Goal: Task Accomplishment & Management: Manage account settings

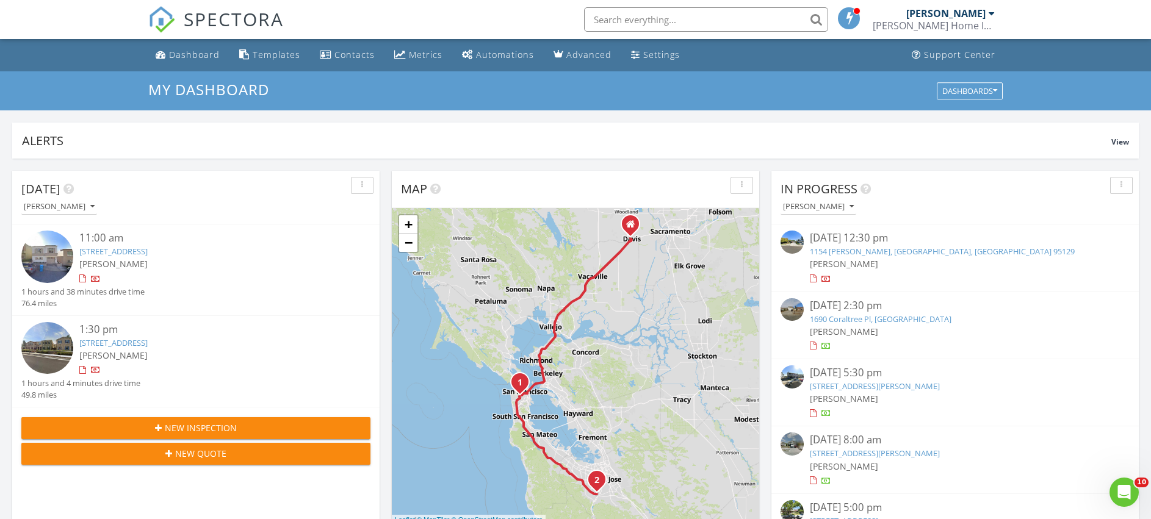
click at [991, 13] on div at bounding box center [992, 14] width 6 height 10
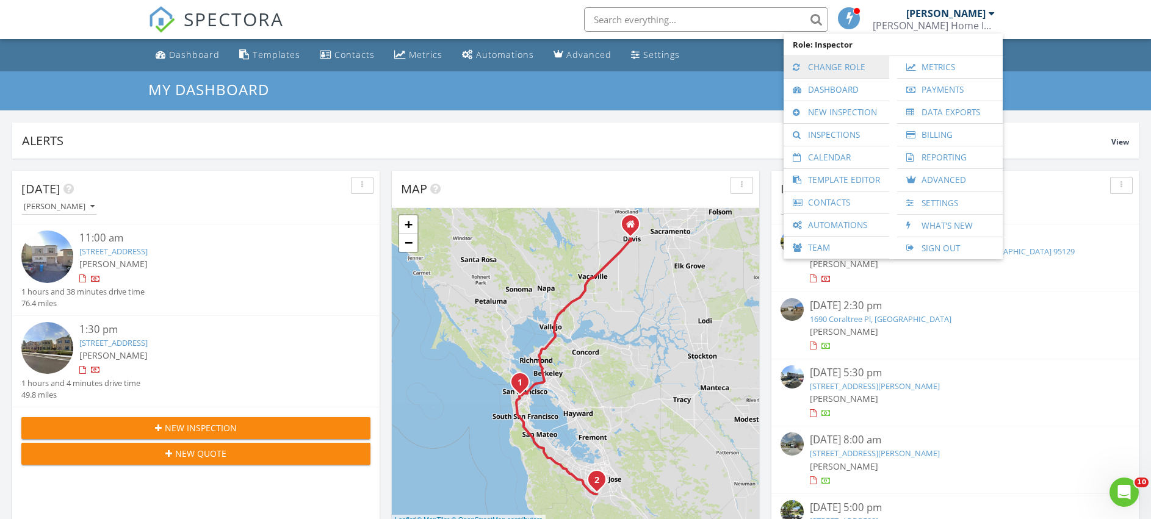
click at [836, 66] on link "Change Role" at bounding box center [836, 67] width 93 height 22
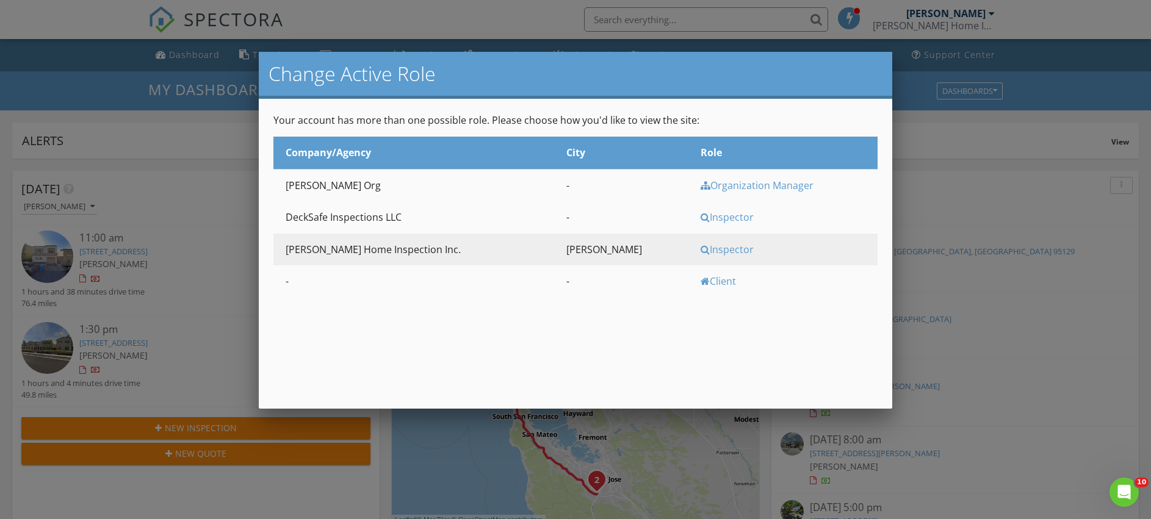
click at [701, 218] on div "Inspector" at bounding box center [788, 217] width 174 height 13
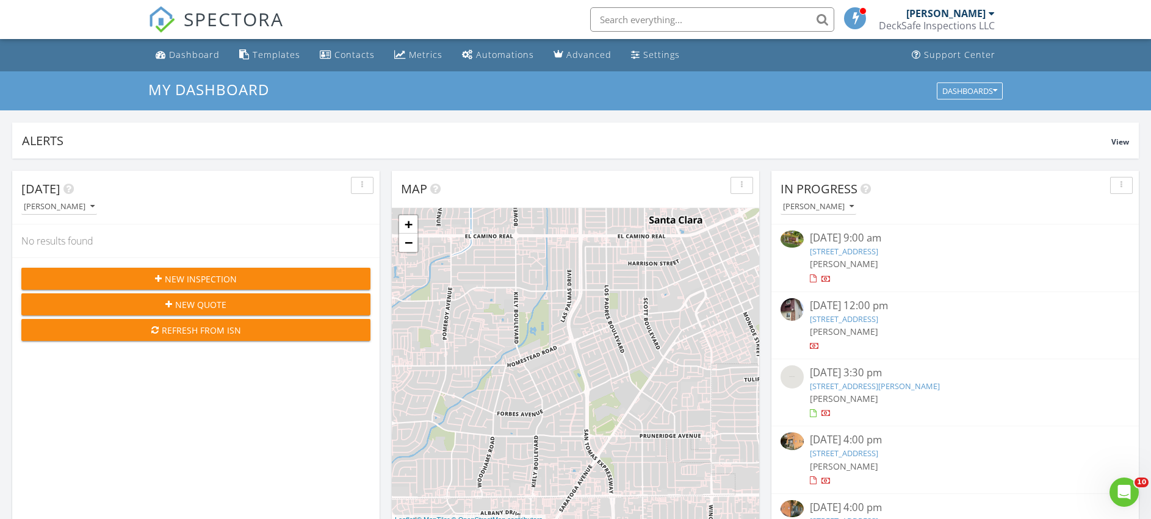
click at [992, 12] on div at bounding box center [992, 14] width 6 height 10
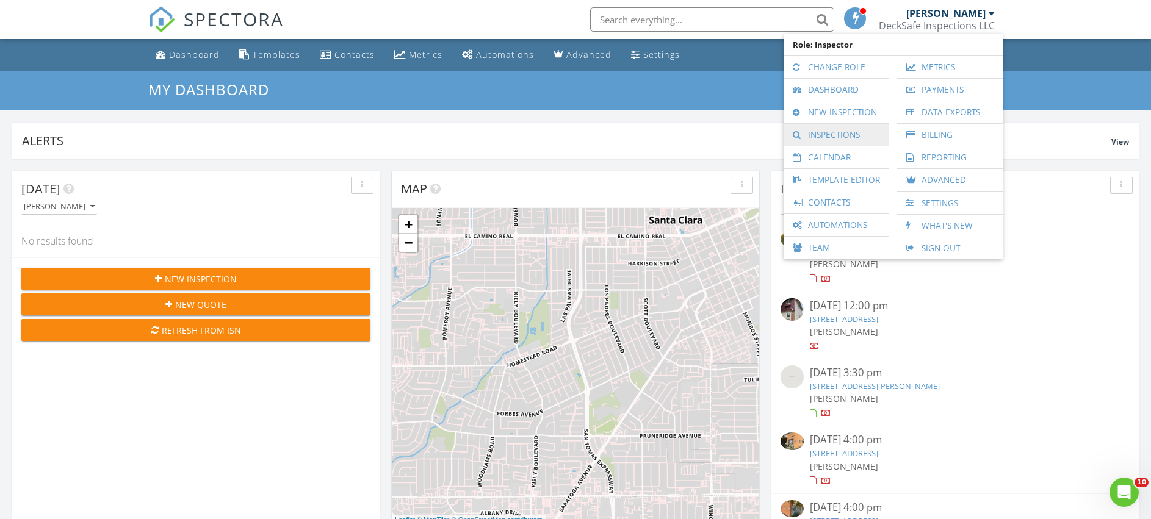
click at [820, 134] on link "Inspections" at bounding box center [836, 135] width 93 height 22
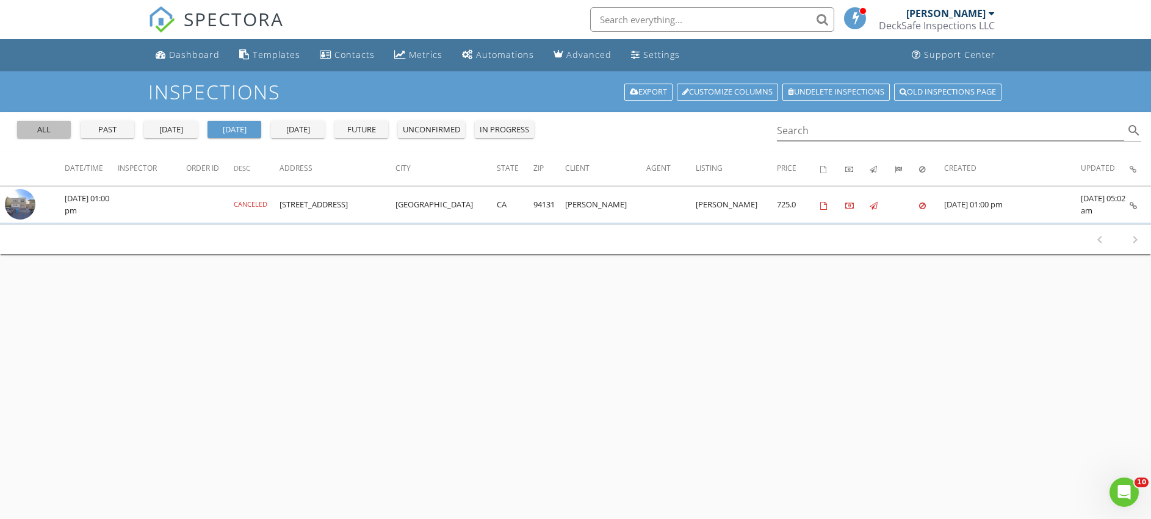
click at [34, 124] on div "all" at bounding box center [44, 130] width 44 height 12
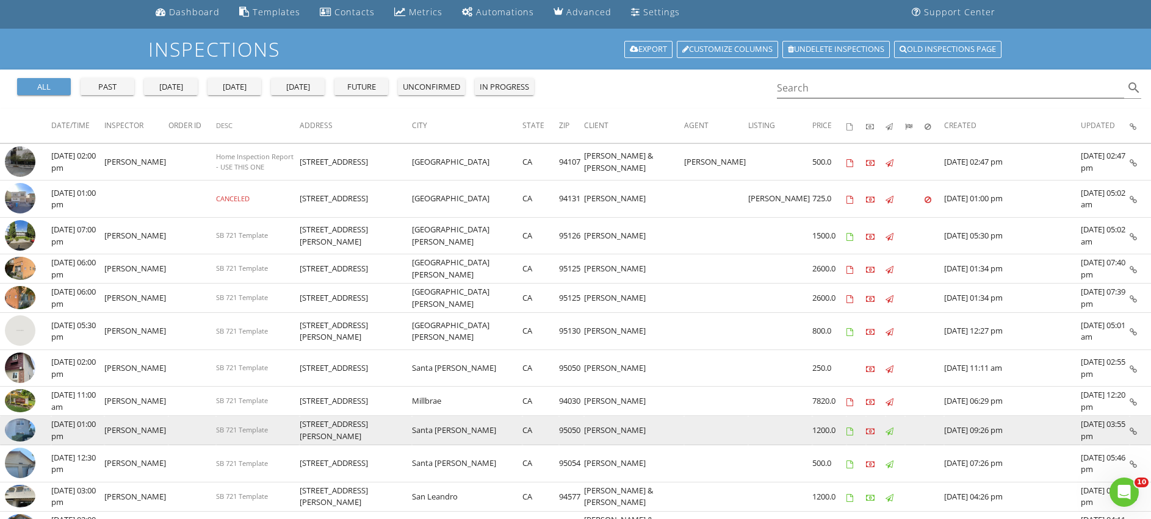
scroll to position [61, 0]
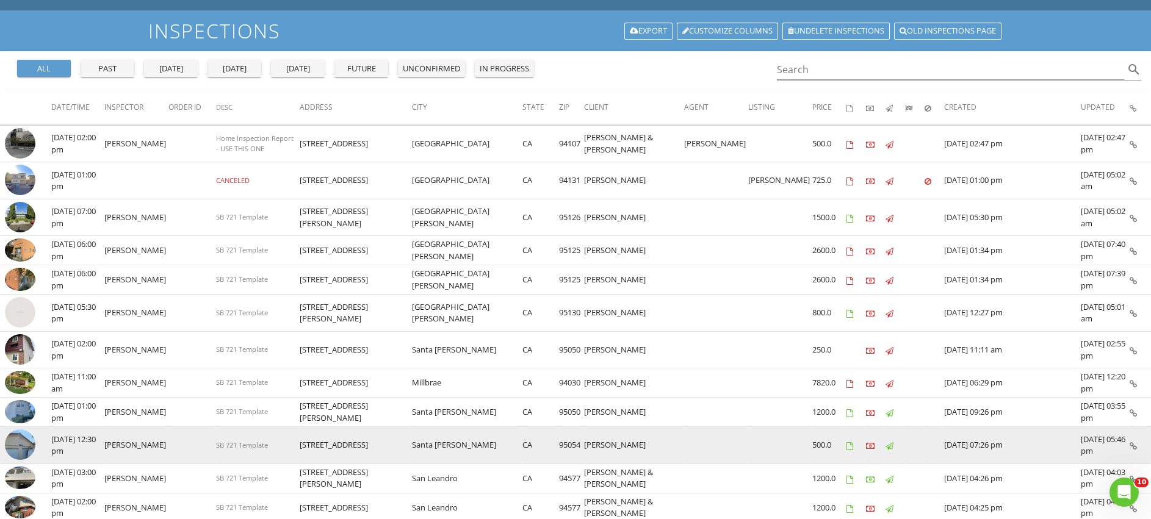
click at [21, 443] on img at bounding box center [20, 445] width 31 height 31
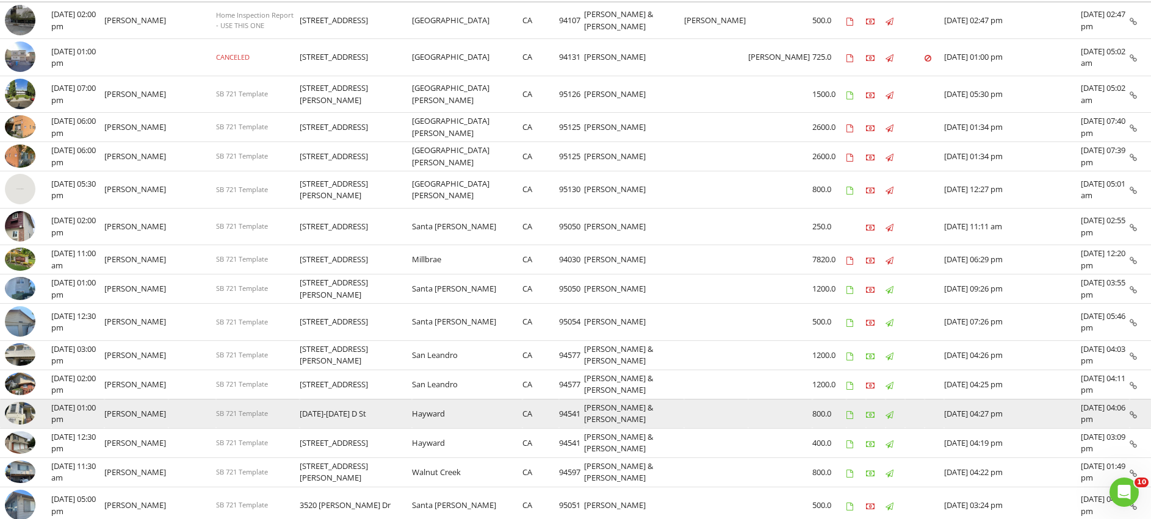
scroll to position [183, 0]
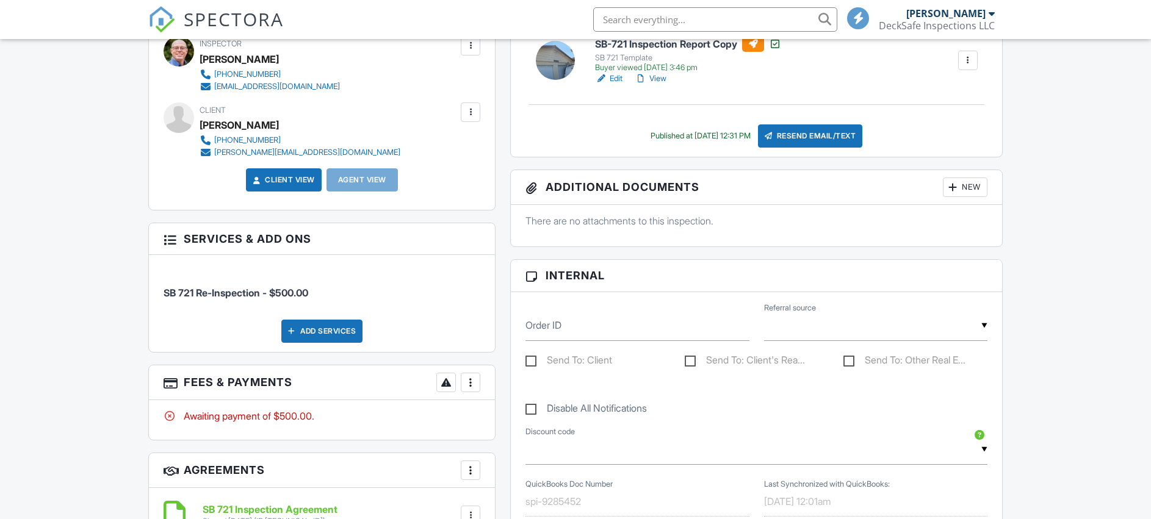
scroll to position [366, 0]
click at [471, 380] on div at bounding box center [470, 383] width 12 height 12
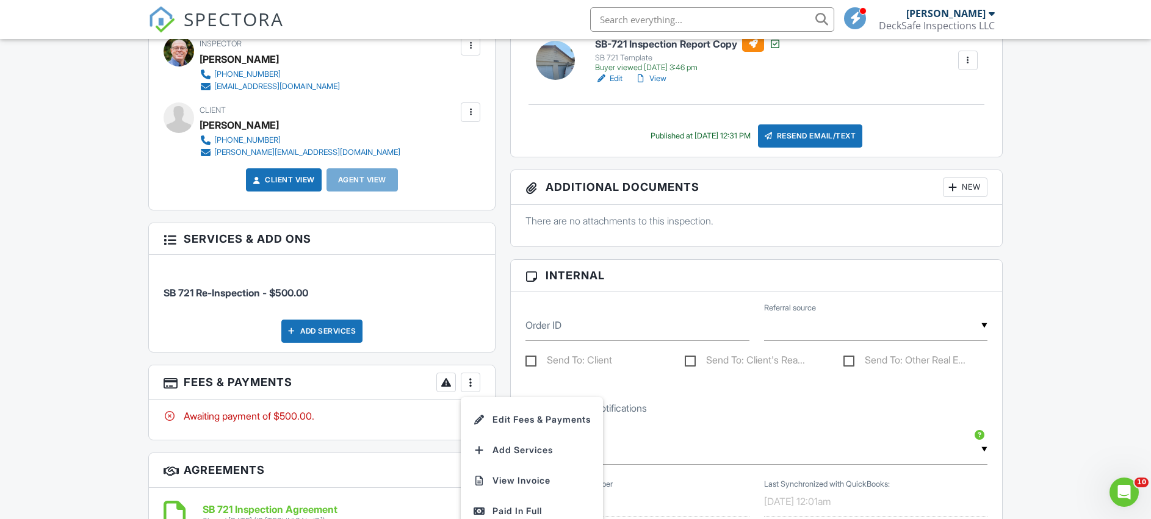
scroll to position [0, 0]
click at [513, 508] on div "Paid In Full" at bounding box center [532, 511] width 118 height 15
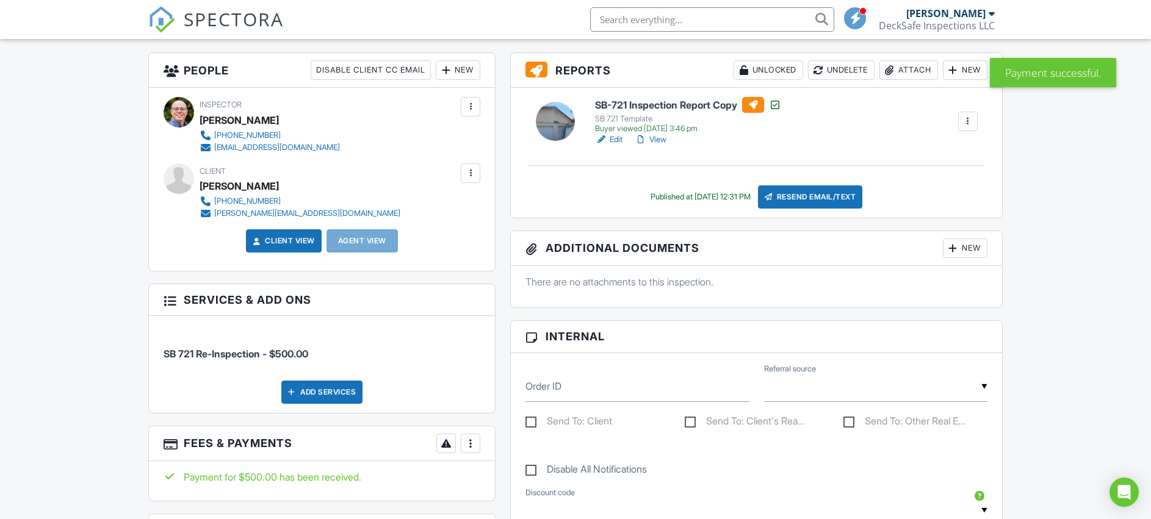
click at [471, 442] on div at bounding box center [470, 444] width 12 height 12
click at [514, 391] on li "Edit Fees & Payments" at bounding box center [532, 393] width 128 height 31
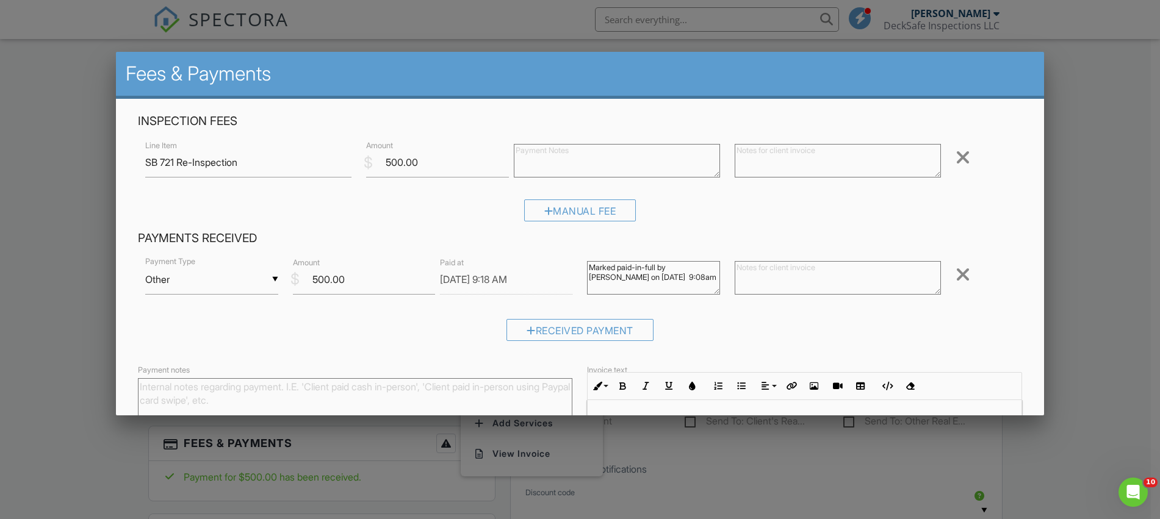
drag, startPoint x: 670, startPoint y: 264, endPoint x: 626, endPoint y: 279, distance: 46.3
click at [626, 279] on textarea "Marked paid-in-full by David Thompson on 08/27/2025 9:08am" at bounding box center [653, 278] width 132 height 34
type textarea "Marked paid-in-full by [PERSON_NAME] on [DATE] 9:08am"
click at [271, 279] on div "▼ Other Cash Check On-Site Card Other Cash Check On-Site Card Other" at bounding box center [211, 280] width 132 height 30
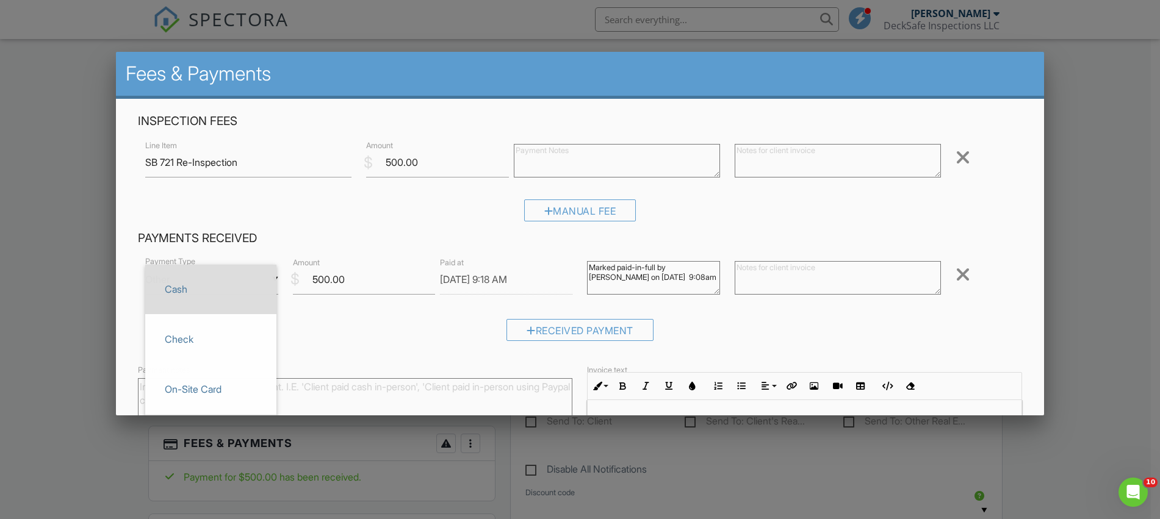
scroll to position [0, 0]
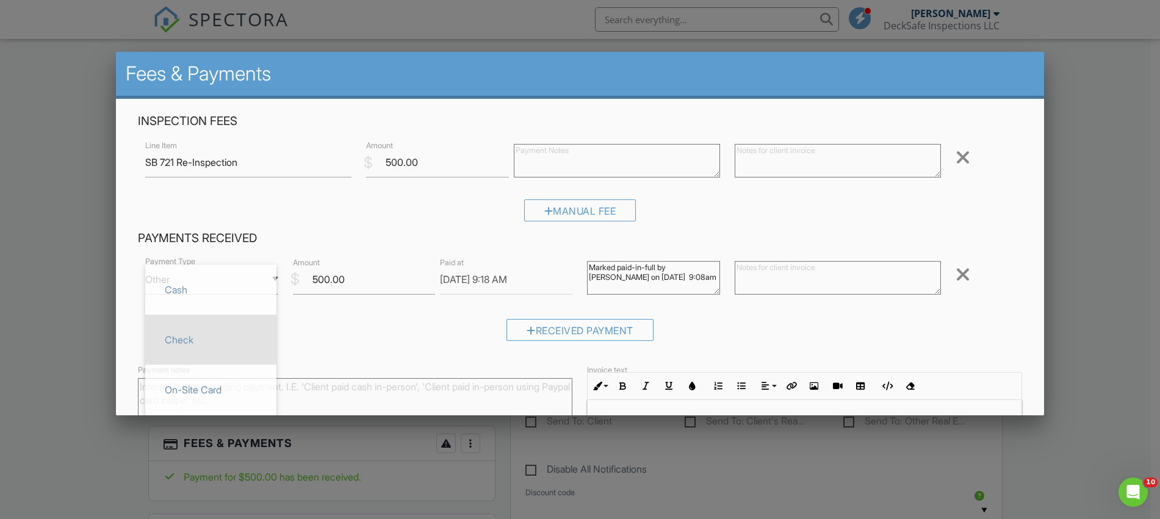
click at [186, 341] on span "Check" at bounding box center [211, 340] width 112 height 31
type input "Check"
click at [159, 392] on textarea "Payment notes" at bounding box center [355, 408] width 435 height 61
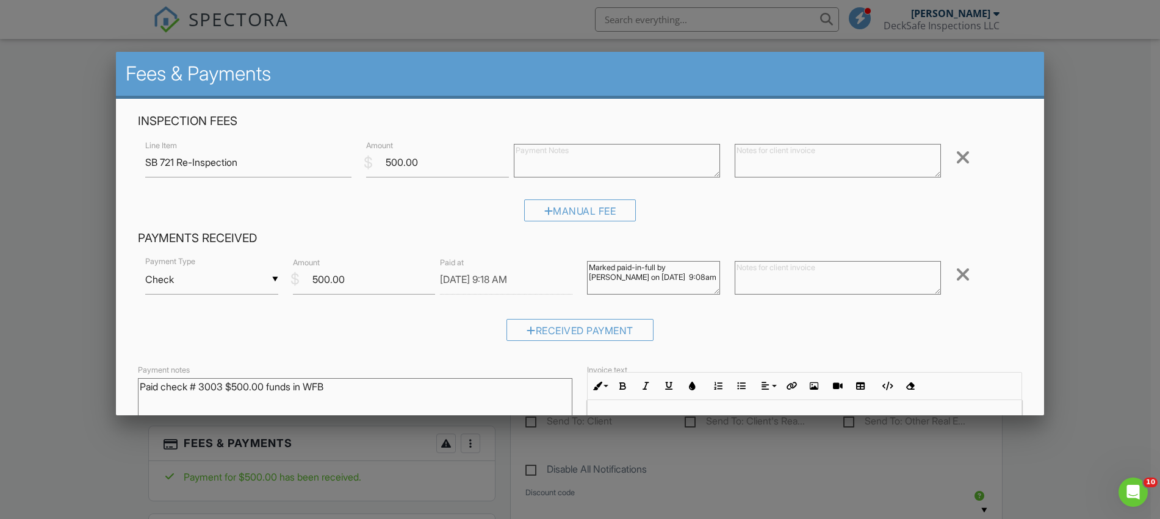
click at [344, 391] on textarea "Paid check # 3003 $500.00 funds in WFB" at bounding box center [355, 408] width 435 height 61
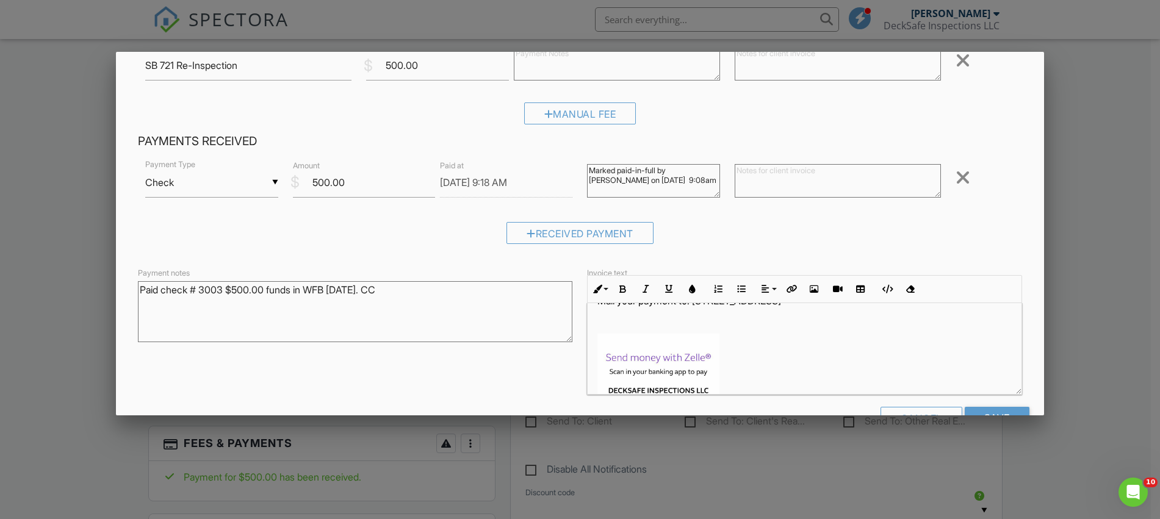
scroll to position [134, 0]
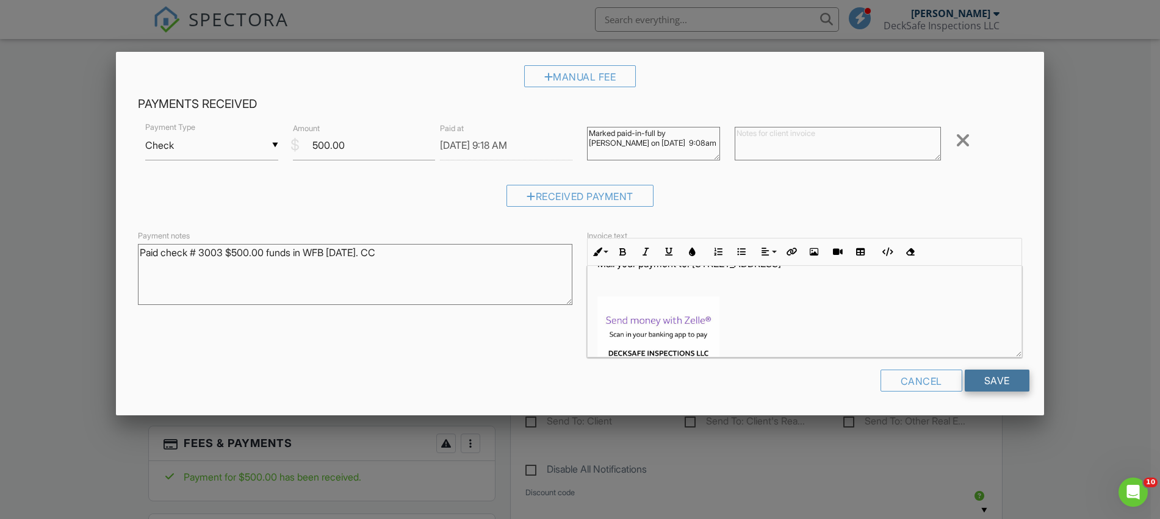
type textarea "Paid check # 3003 $500.00 funds in WFB [DATE]. CC"
click at [989, 380] on input "Save" at bounding box center [997, 381] width 65 height 22
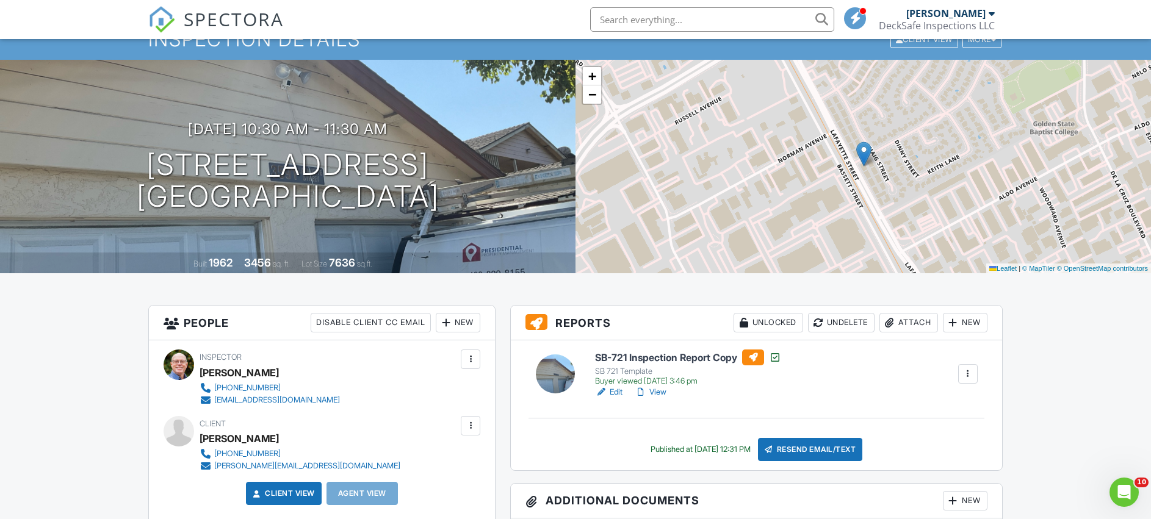
scroll to position [122, 0]
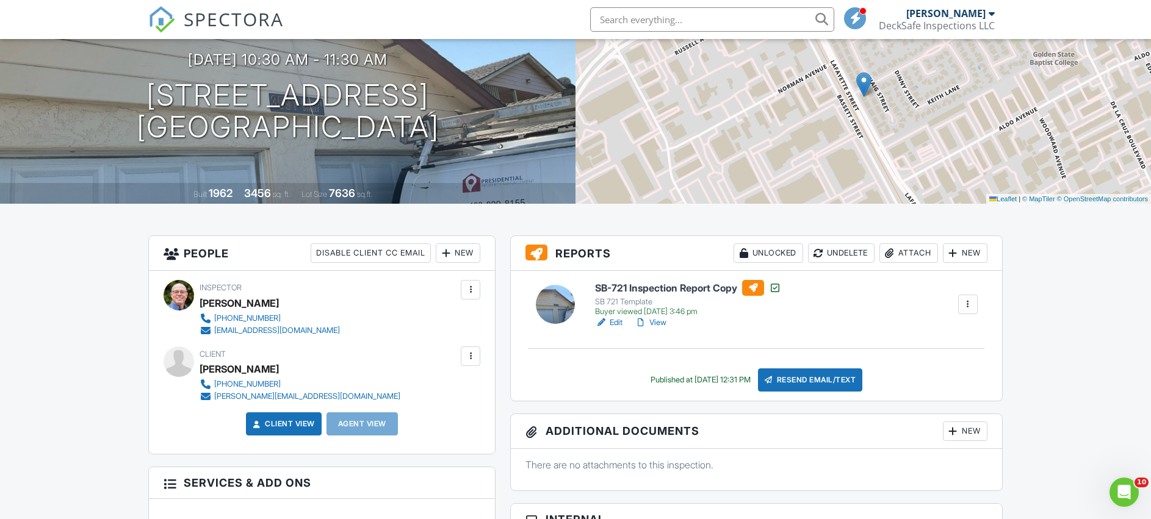
click at [630, 21] on input "text" at bounding box center [712, 19] width 244 height 24
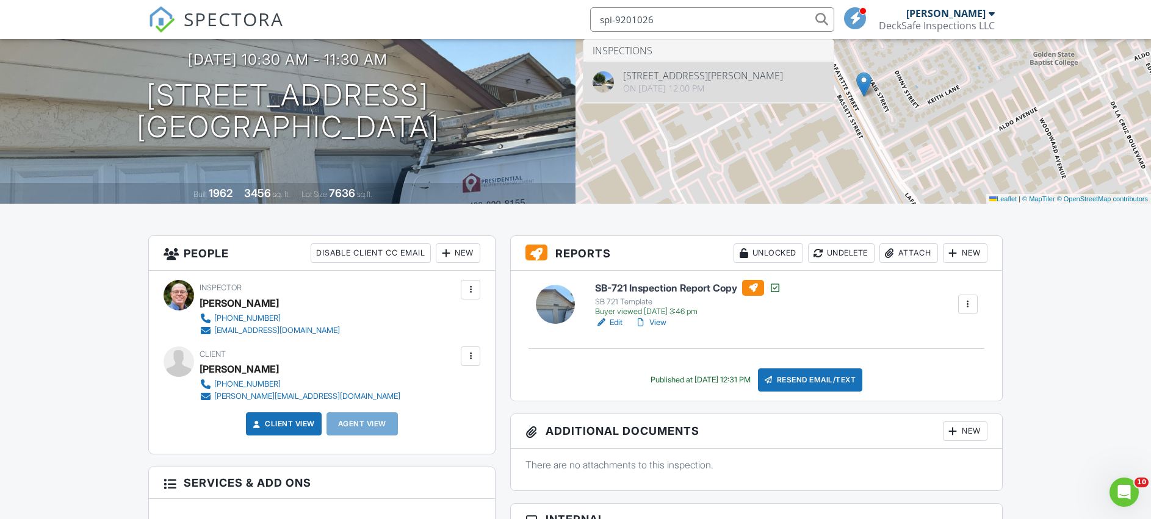
type input "spi-9201026"
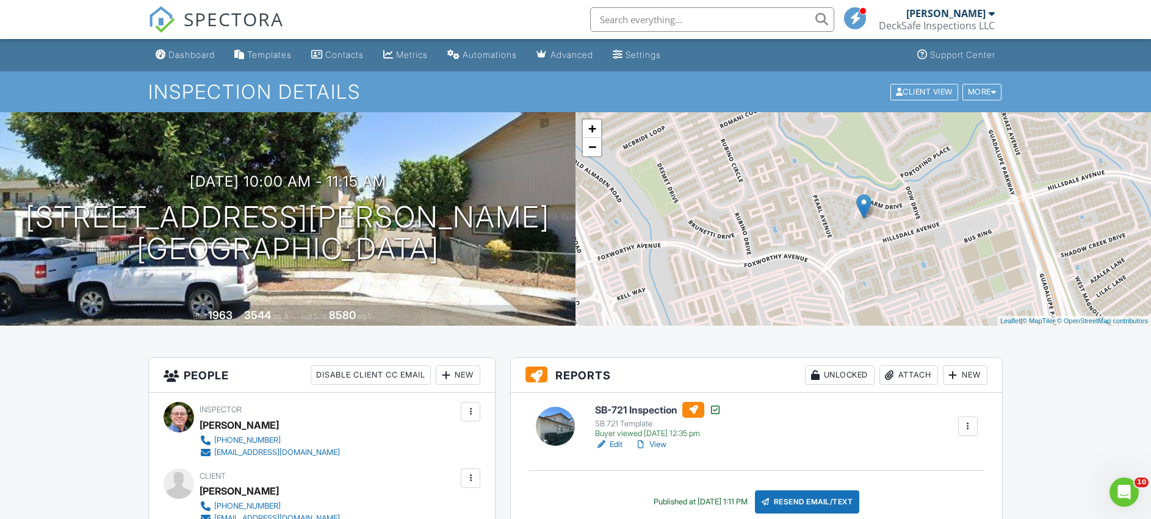
click at [612, 19] on input "text" at bounding box center [712, 19] width 244 height 24
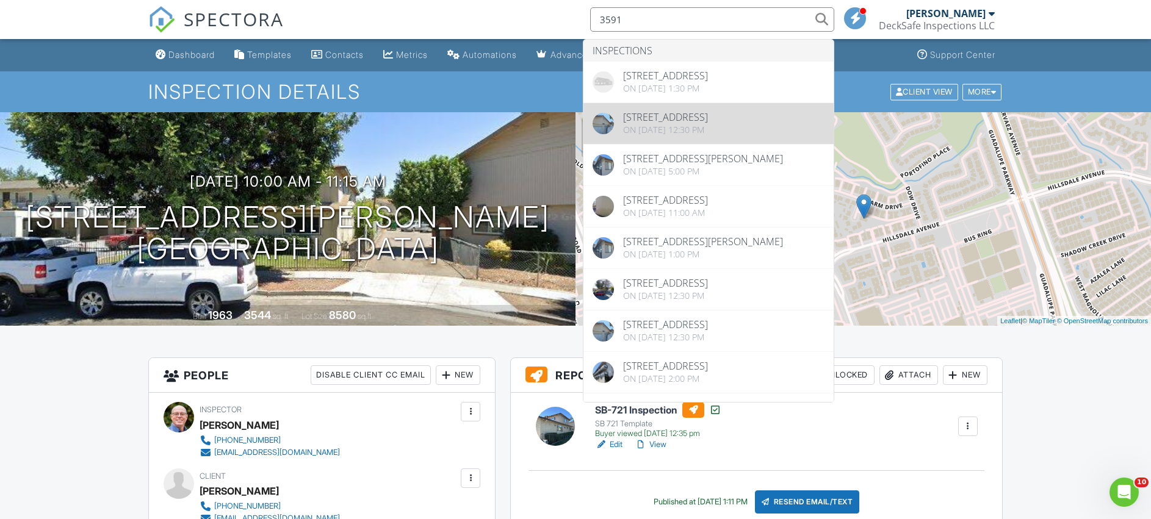
type input "3591"
